Goal: Navigation & Orientation: Find specific page/section

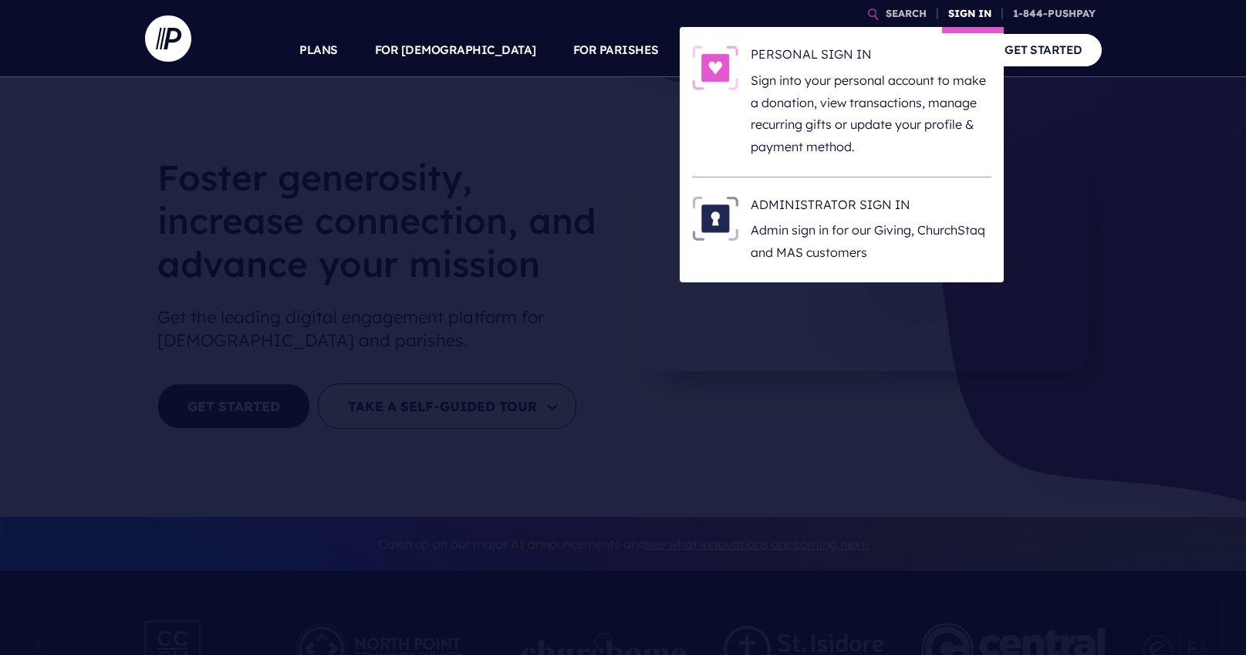
click at [977, 10] on link "SIGN IN" at bounding box center [970, 13] width 56 height 27
click at [830, 49] on h6 "PERSONAL SIGN IN" at bounding box center [871, 57] width 241 height 23
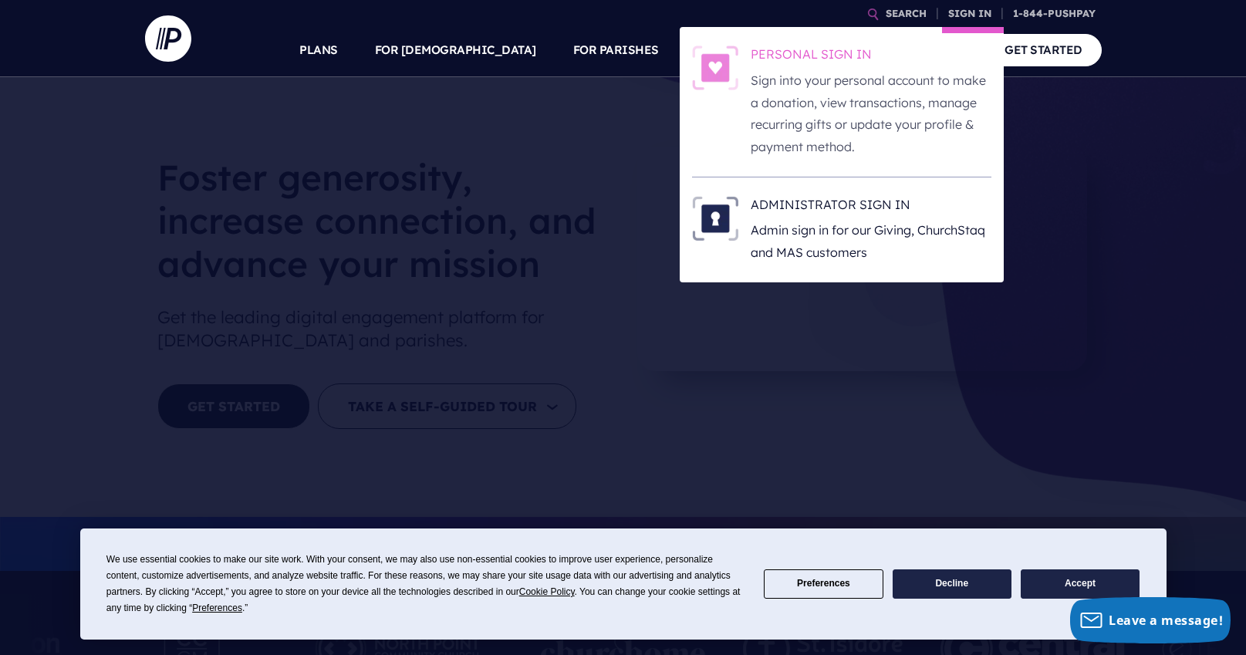
click at [816, 52] on h6 "PERSONAL SIGN IN" at bounding box center [871, 57] width 241 height 23
click at [954, 5] on link "SIGN IN" at bounding box center [970, 13] width 56 height 27
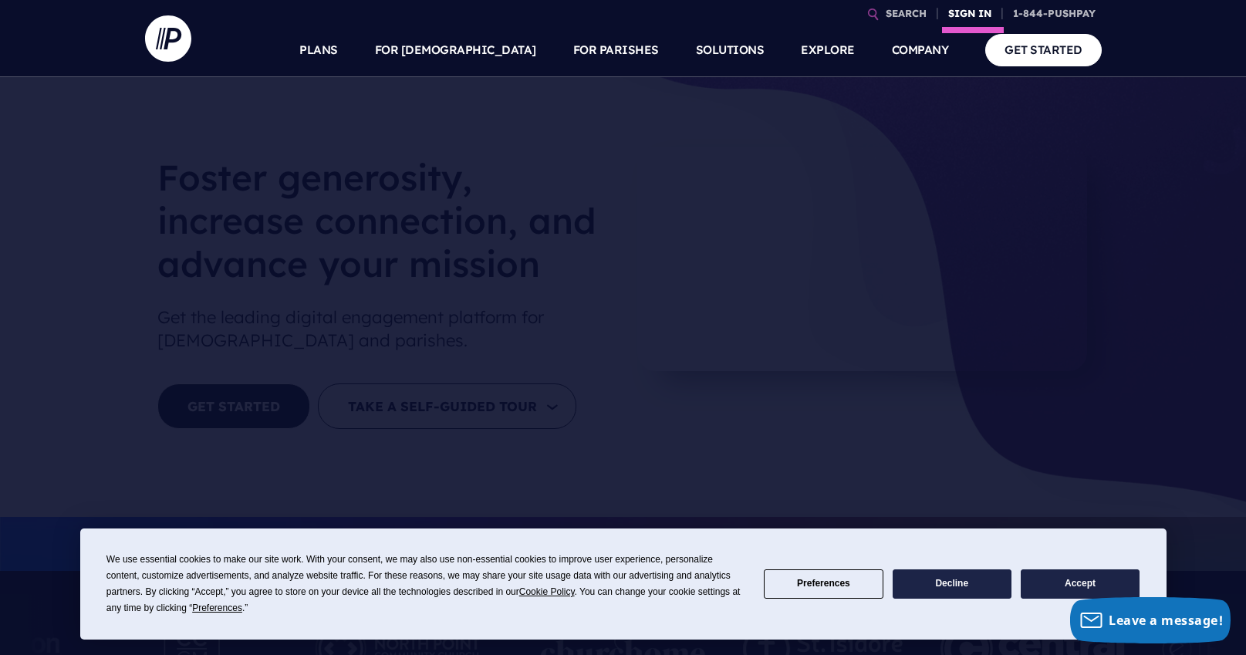
click at [968, 11] on link "SIGN IN" at bounding box center [970, 13] width 56 height 27
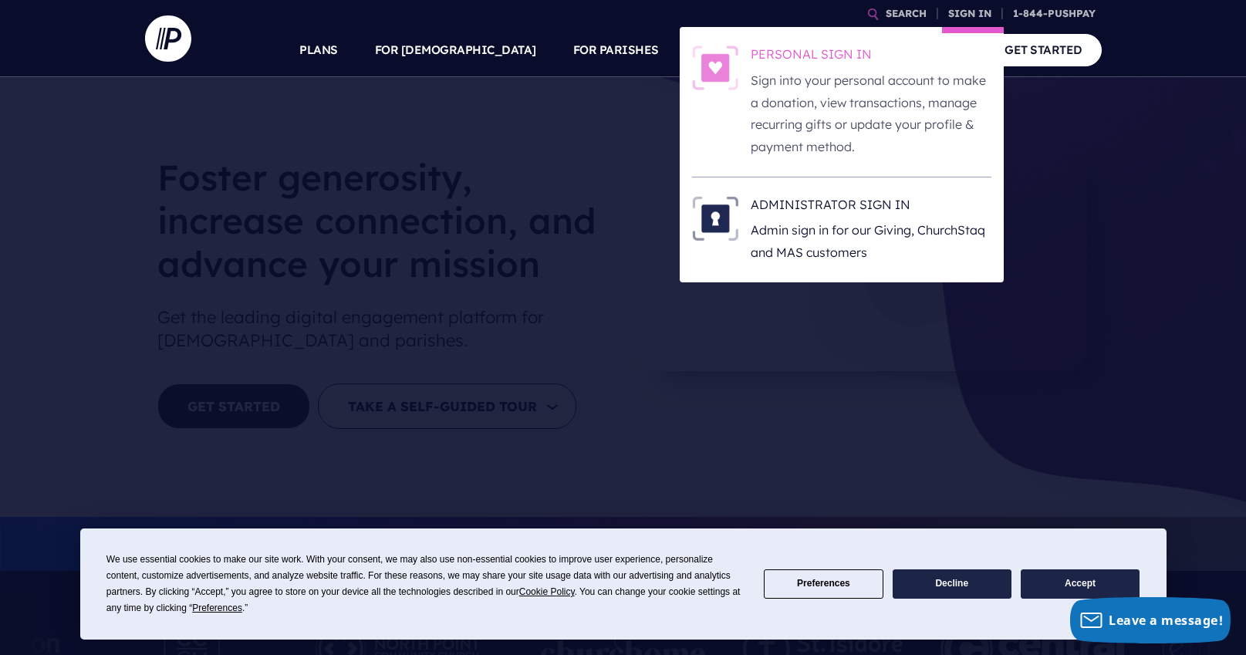
click at [808, 48] on h6 "PERSONAL SIGN IN" at bounding box center [871, 57] width 241 height 23
